Goal: Information Seeking & Learning: Learn about a topic

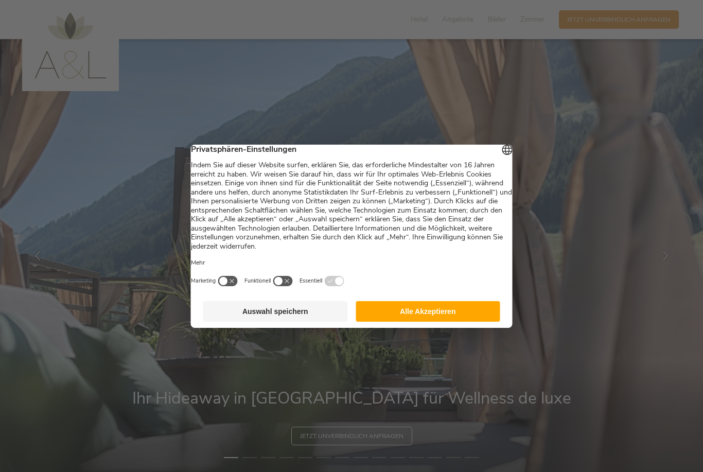
click at [462, 327] on footer "Auswahl speichern Alle Akzeptieren" at bounding box center [352, 311] width 322 height 33
click at [457, 307] on button "Alle Akzeptieren" at bounding box center [428, 311] width 145 height 21
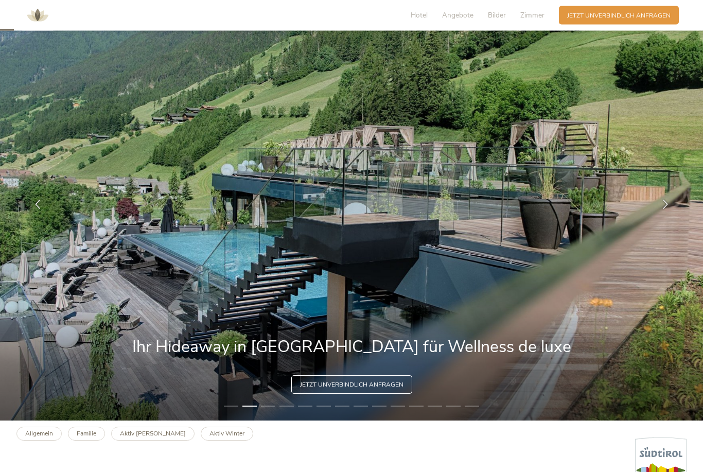
scroll to position [51, 0]
click at [676, 217] on div at bounding box center [666, 204] width 26 height 26
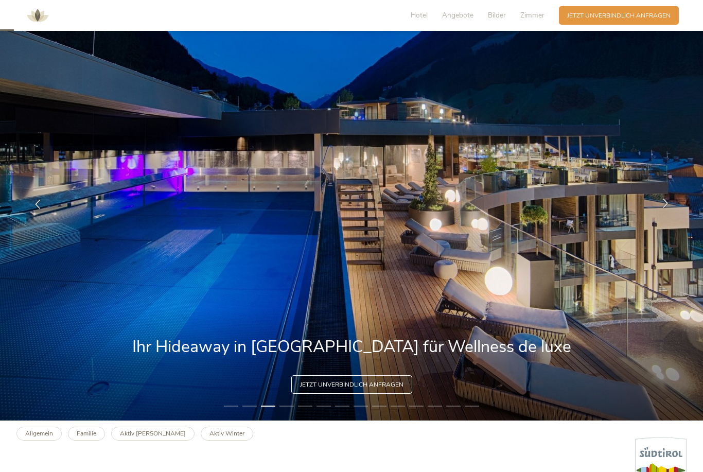
click at [676, 217] on div at bounding box center [666, 204] width 26 height 26
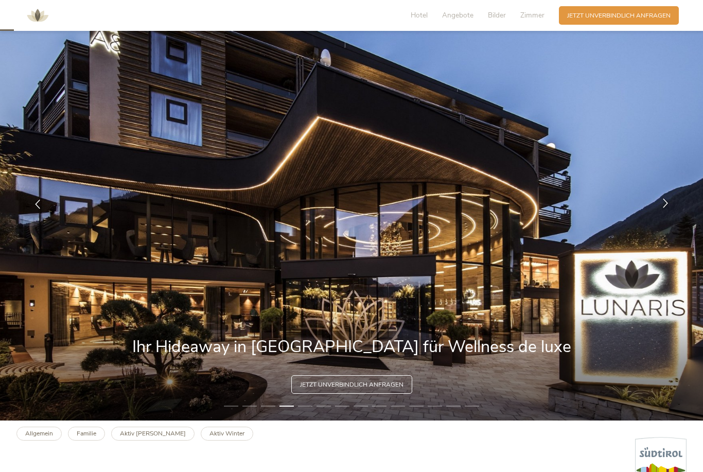
click at [676, 217] on div at bounding box center [666, 204] width 26 height 26
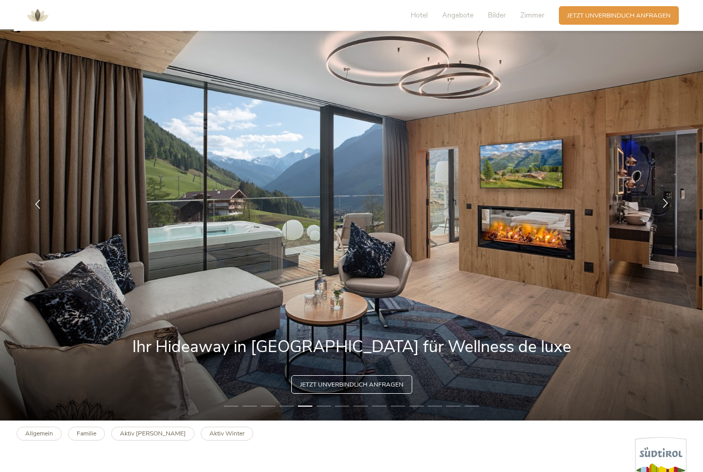
click at [676, 217] on div at bounding box center [666, 204] width 26 height 26
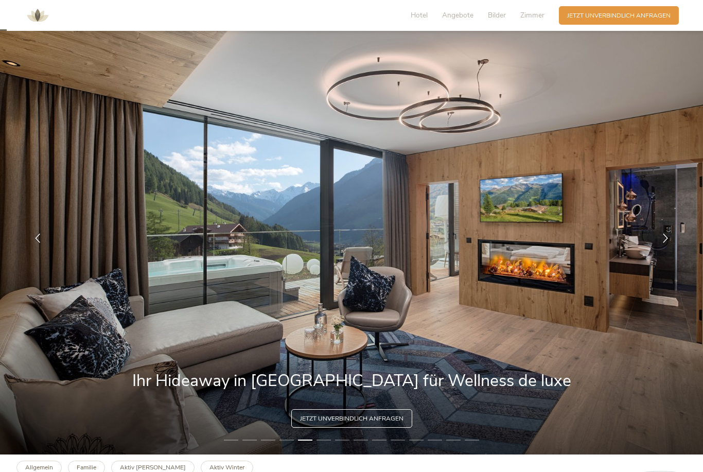
scroll to position [16, 0]
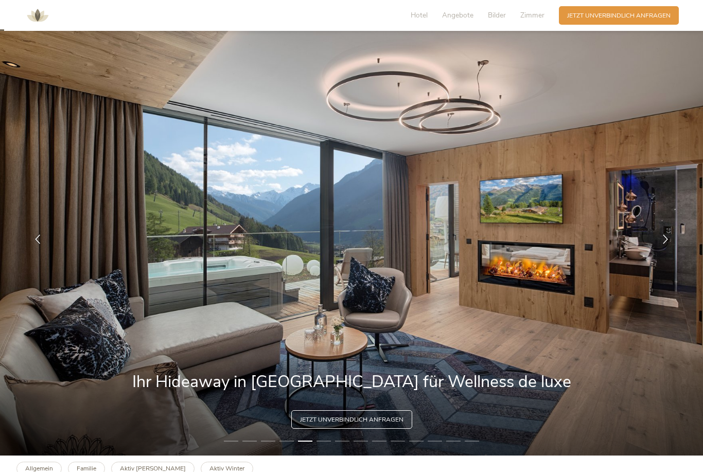
click at [676, 228] on img at bounding box center [351, 239] width 703 height 433
click at [667, 252] on div at bounding box center [666, 239] width 26 height 26
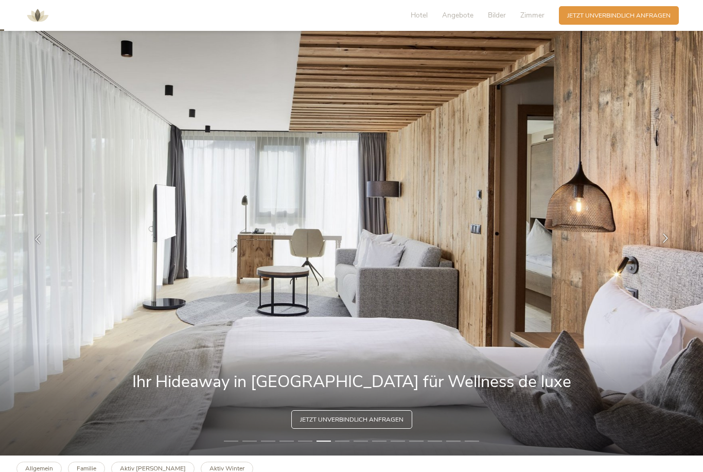
click at [667, 252] on div at bounding box center [666, 239] width 26 height 26
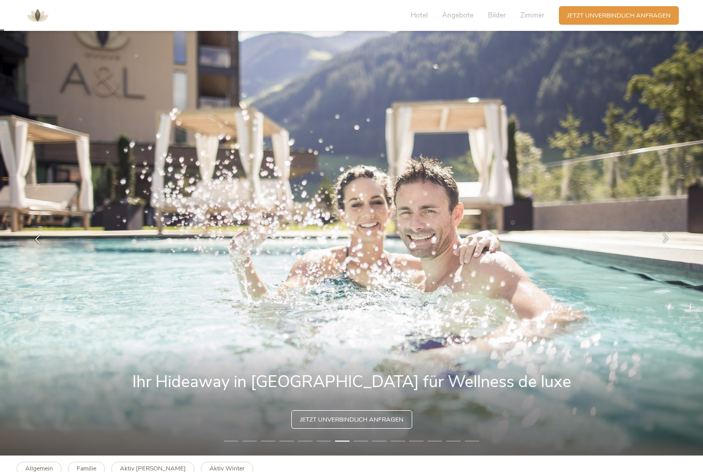
click at [667, 252] on div at bounding box center [666, 239] width 26 height 26
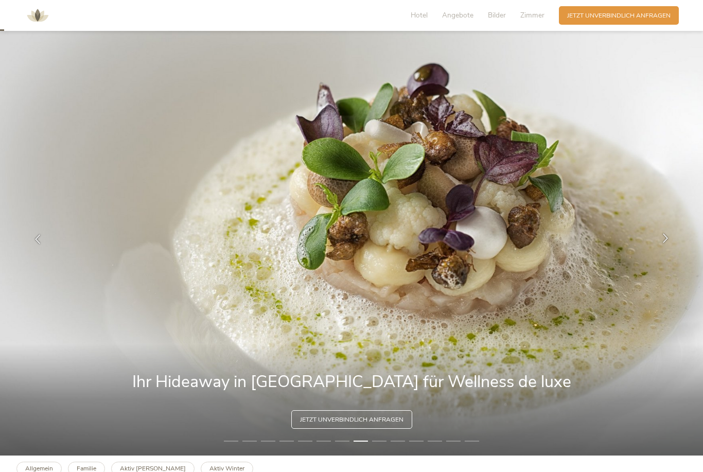
click at [667, 252] on div at bounding box center [666, 239] width 26 height 26
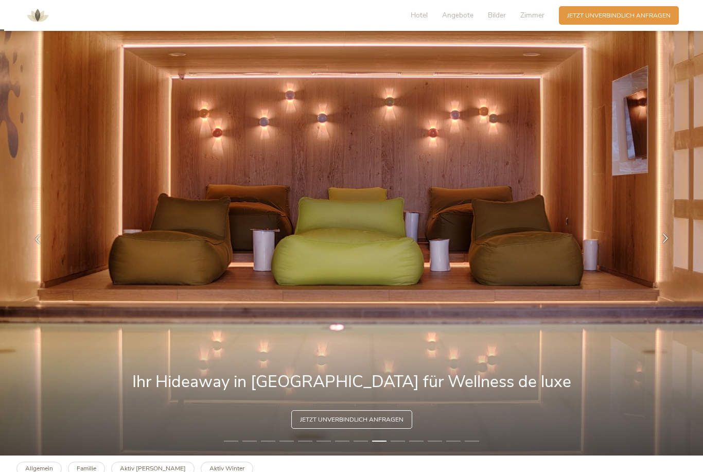
click at [667, 252] on div at bounding box center [666, 239] width 26 height 26
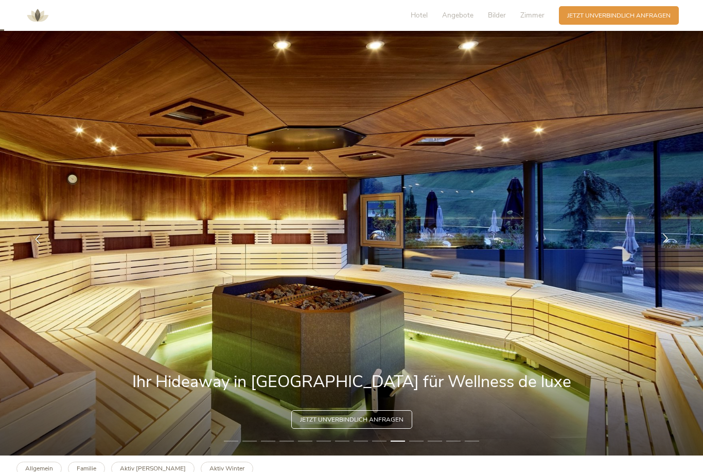
click at [667, 252] on div at bounding box center [666, 239] width 26 height 26
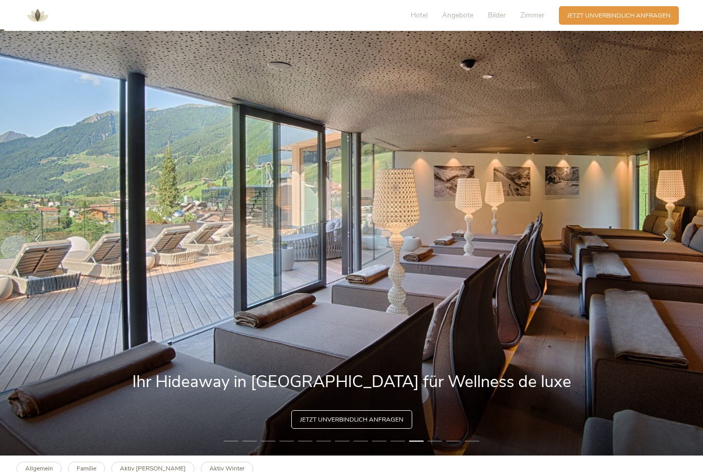
click at [667, 252] on div at bounding box center [666, 239] width 26 height 26
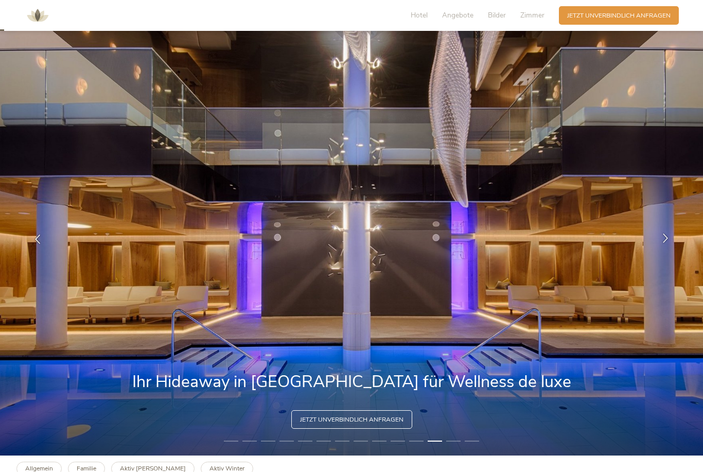
click at [667, 252] on div at bounding box center [666, 239] width 26 height 26
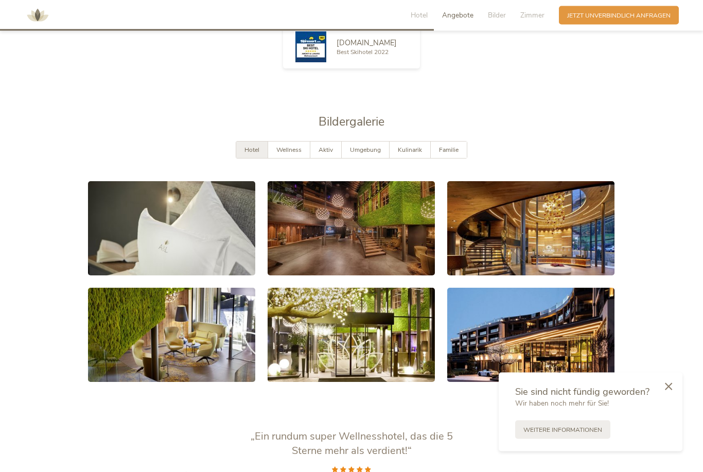
scroll to position [1619, 0]
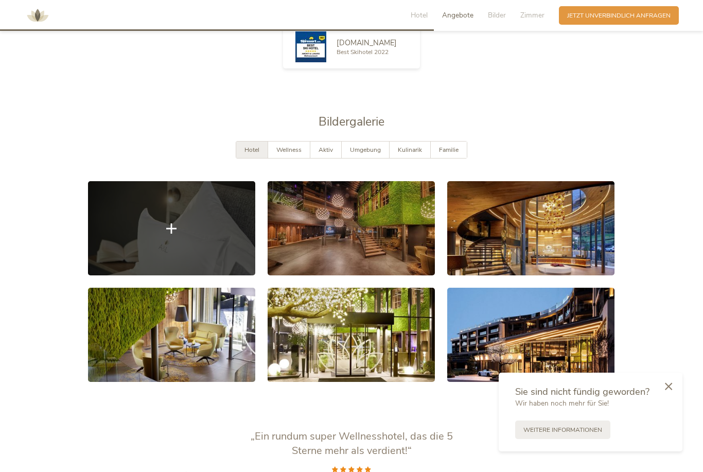
click at [176, 270] on link at bounding box center [171, 228] width 167 height 94
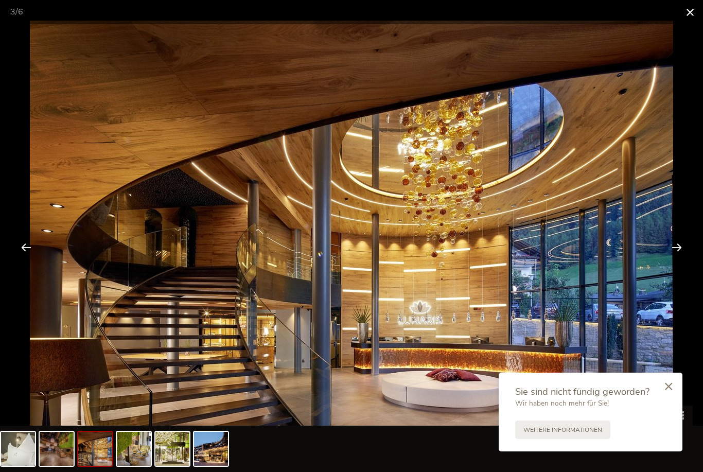
click at [699, 19] on span at bounding box center [691, 12] width 26 height 24
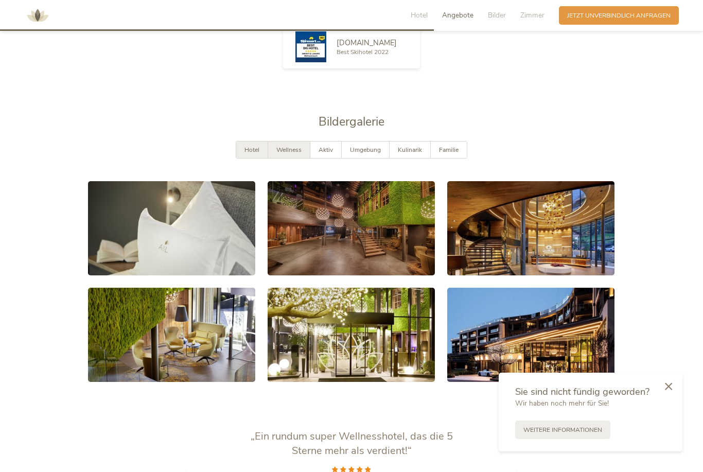
click at [308, 159] on div "Wellness" at bounding box center [289, 150] width 42 height 17
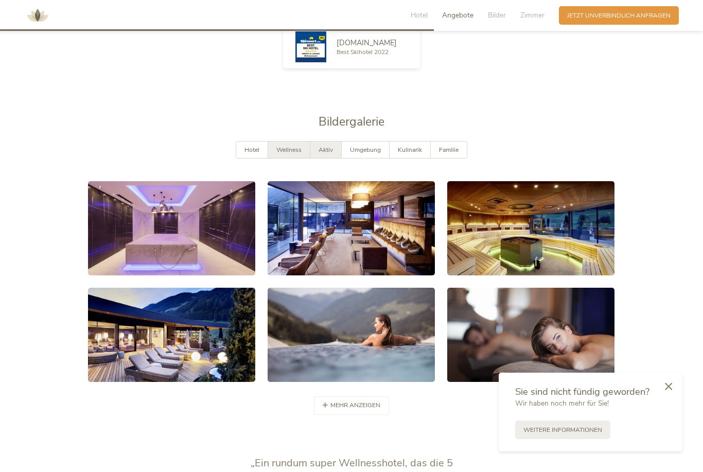
click at [326, 154] on span "Aktiv" at bounding box center [326, 150] width 14 height 8
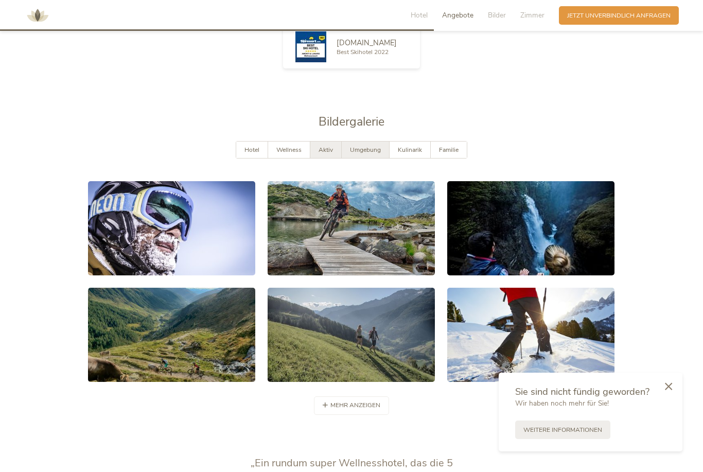
click at [355, 154] on span "Umgebung" at bounding box center [365, 150] width 31 height 8
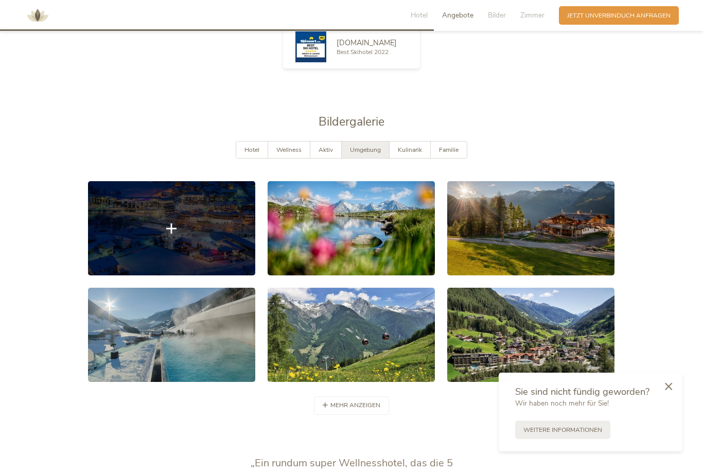
click at [164, 252] on link at bounding box center [171, 228] width 167 height 94
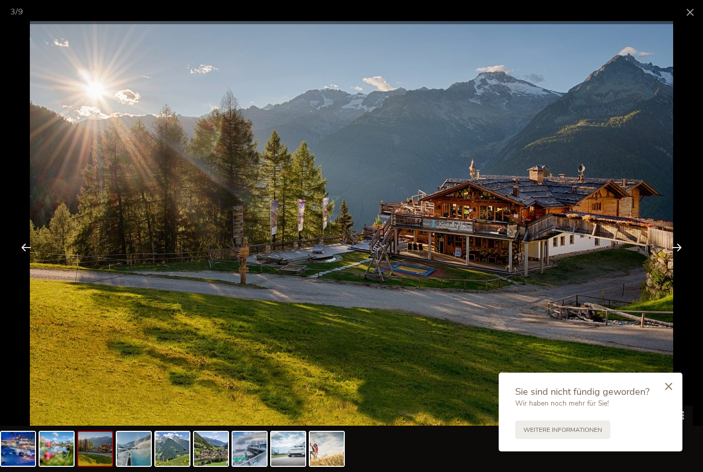
click at [690, 25] on div at bounding box center [351, 236] width 703 height 472
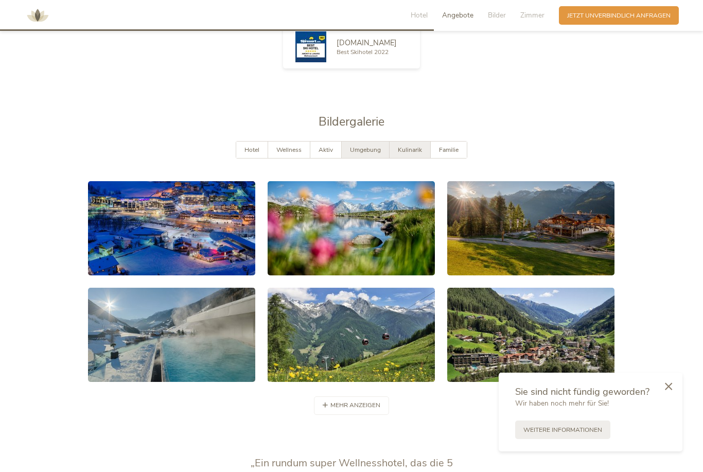
click at [423, 159] on div "Kulinarik" at bounding box center [410, 150] width 41 height 17
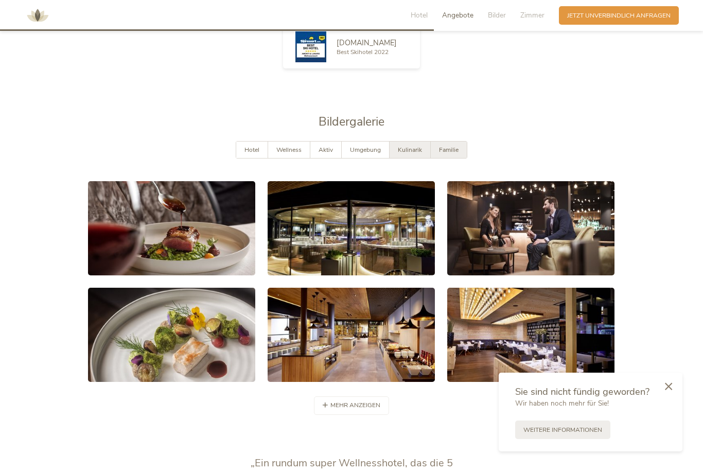
click at [453, 159] on div "Familie" at bounding box center [449, 150] width 36 height 17
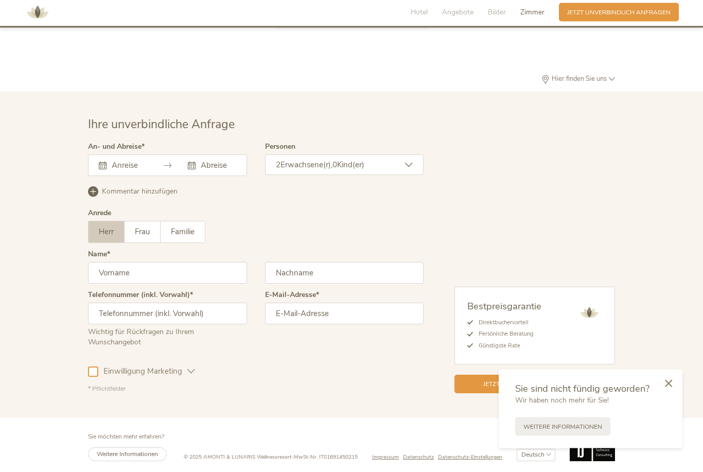
scroll to position [2622, 0]
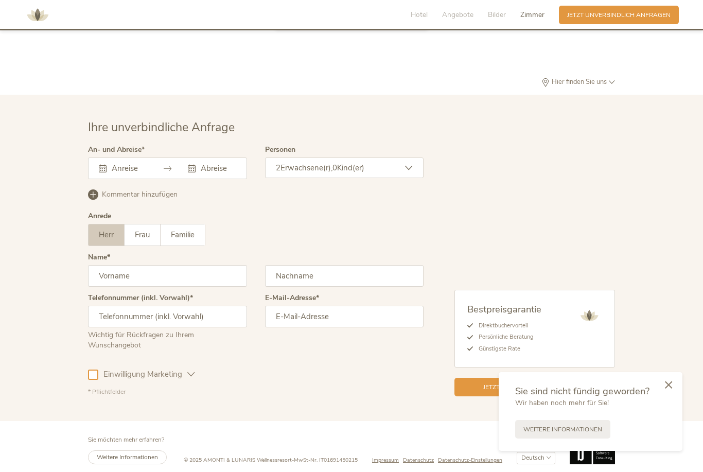
click at [672, 401] on div at bounding box center [669, 386] width 28 height 29
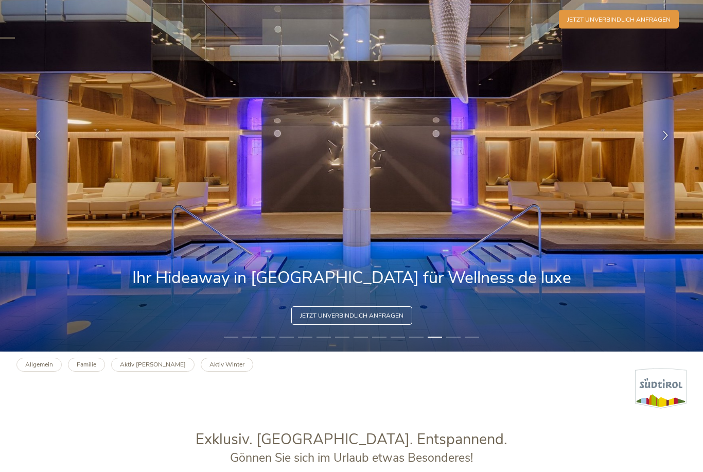
scroll to position [0, 0]
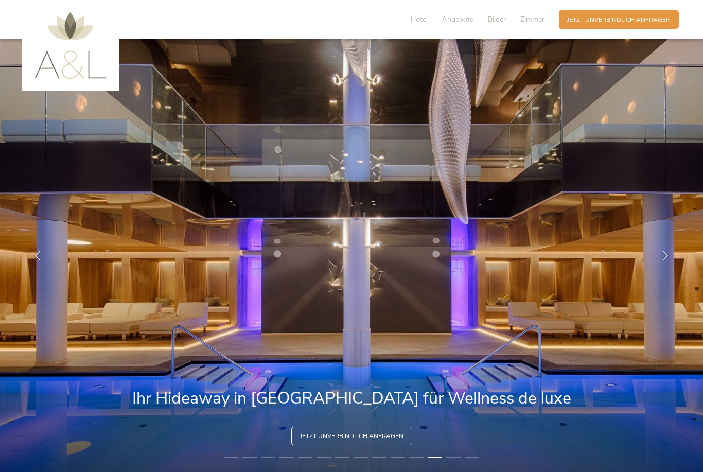
click at [48, 27] on img at bounding box center [70, 45] width 72 height 66
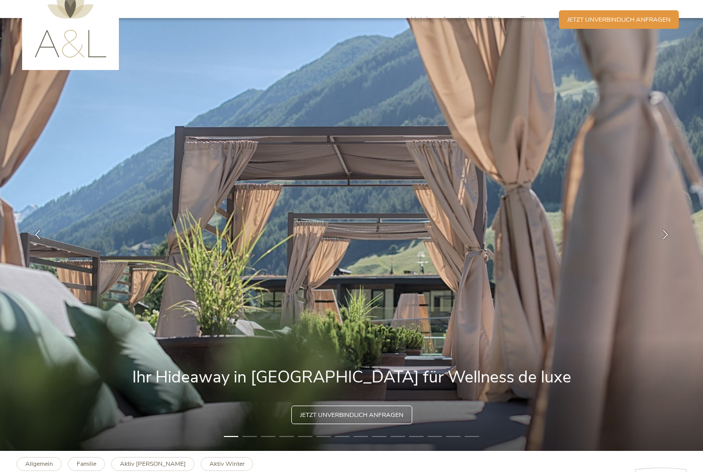
scroll to position [31, 0]
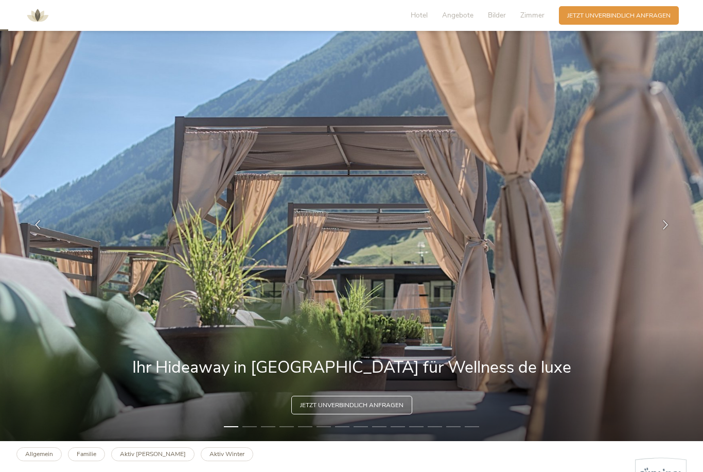
click at [422, 23] on div "Hotel Angebote Bilder Zimmer" at bounding box center [480, 15] width 159 height 19
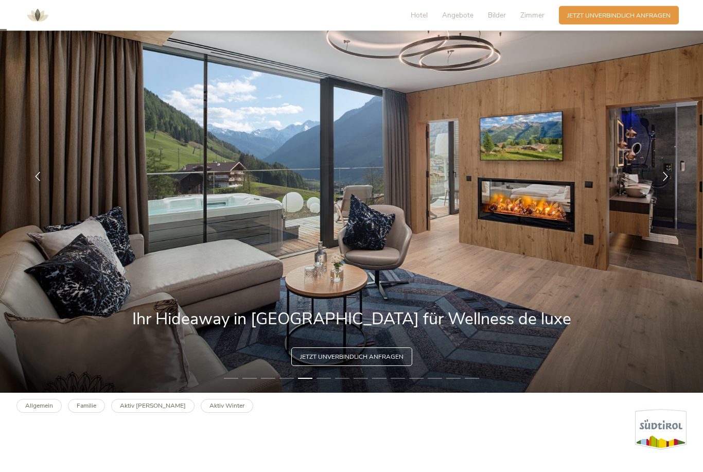
scroll to position [84, 0]
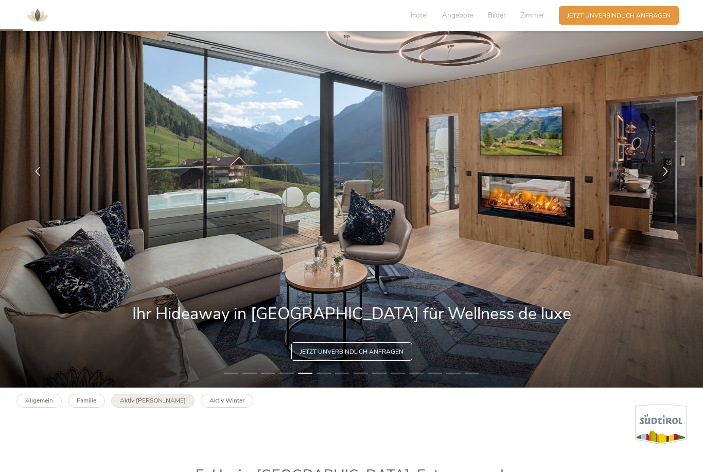
click at [124, 405] on b "Aktiv Sommer" at bounding box center [153, 400] width 66 height 8
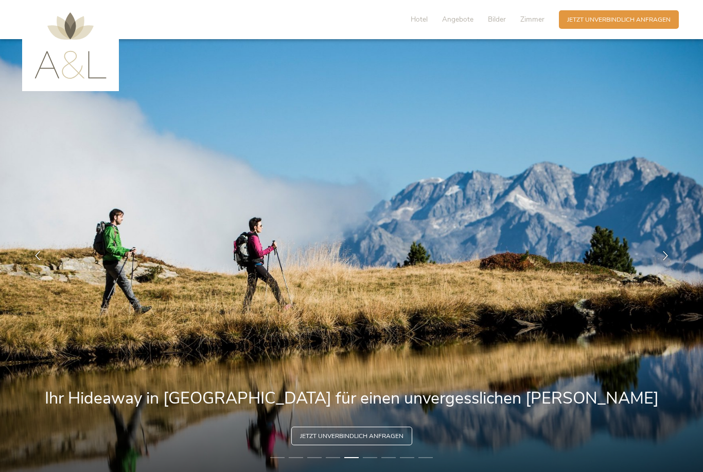
click at [71, 48] on img at bounding box center [70, 45] width 72 height 66
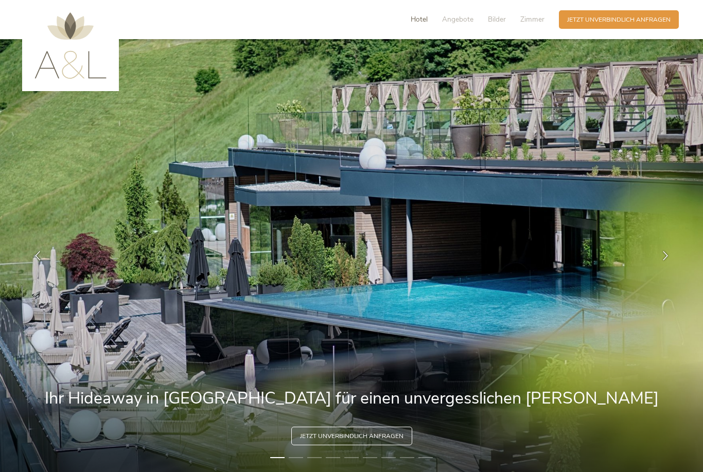
click at [424, 20] on span "Hotel" at bounding box center [419, 19] width 17 height 10
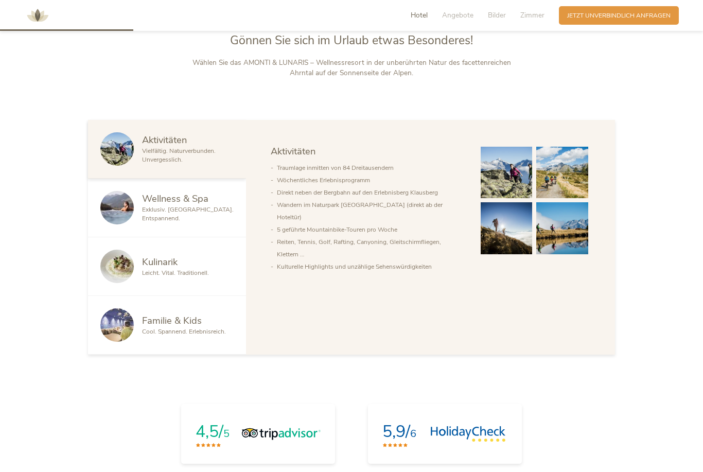
scroll to position [543, 0]
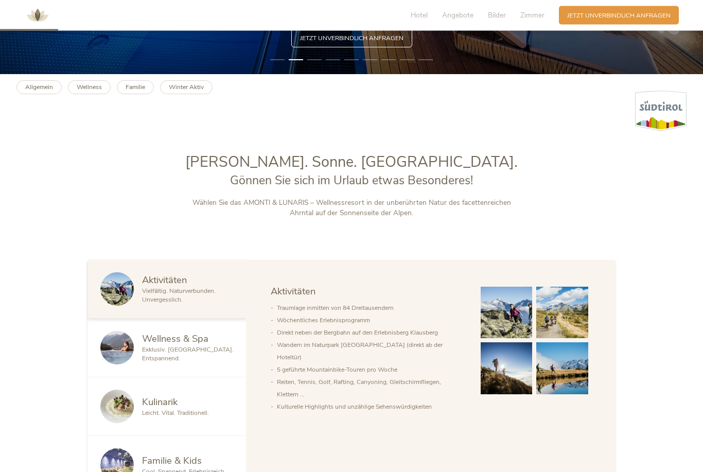
scroll to position [0, 0]
